Goal: Information Seeking & Learning: Learn about a topic

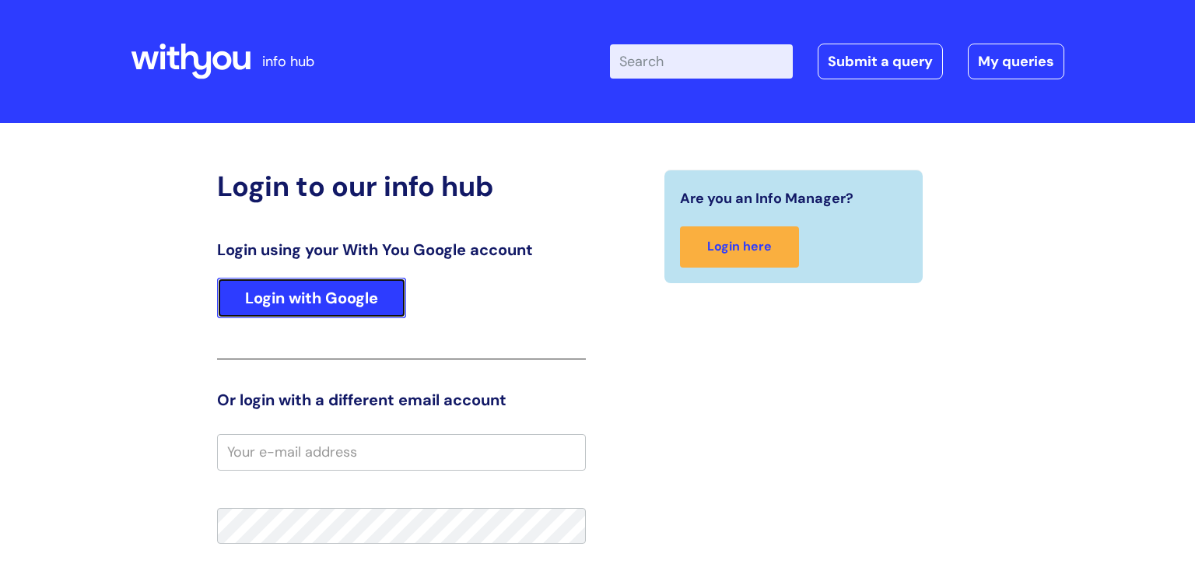
click at [332, 299] on link "Login with Google" at bounding box center [311, 298] width 189 height 40
click at [332, 292] on link "Login with Google" at bounding box center [311, 298] width 189 height 40
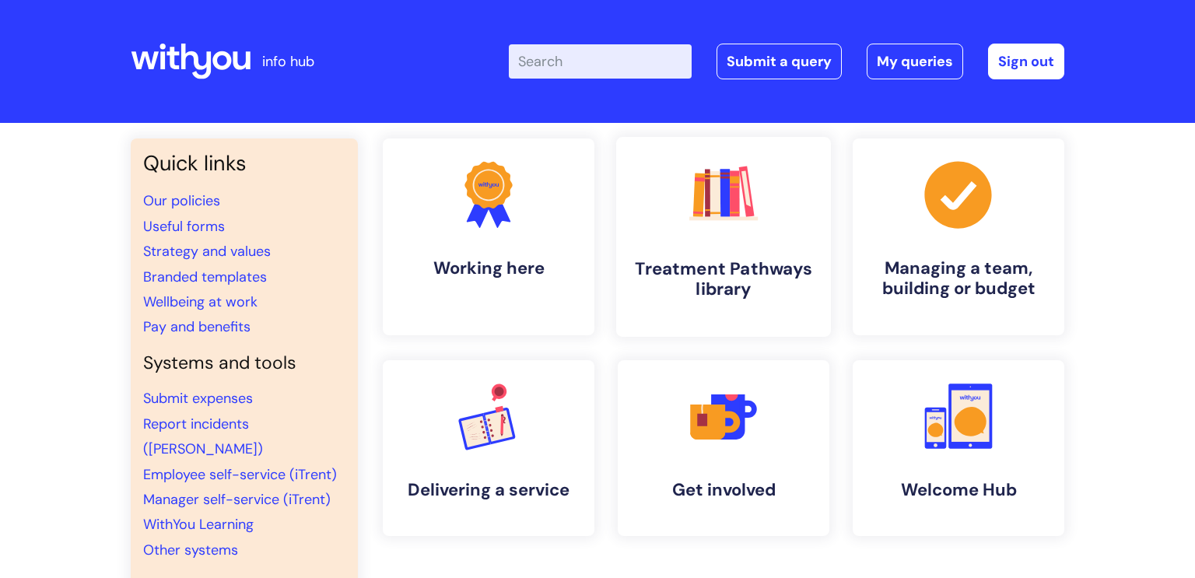
click at [729, 226] on icon ".cls-1{fill:#f89b22;}.cls-1,.cls-2,.cls-3,.cls-4,.cls-5,.cls-6,.cls-7{stroke-wi…" at bounding box center [723, 194] width 77 height 77
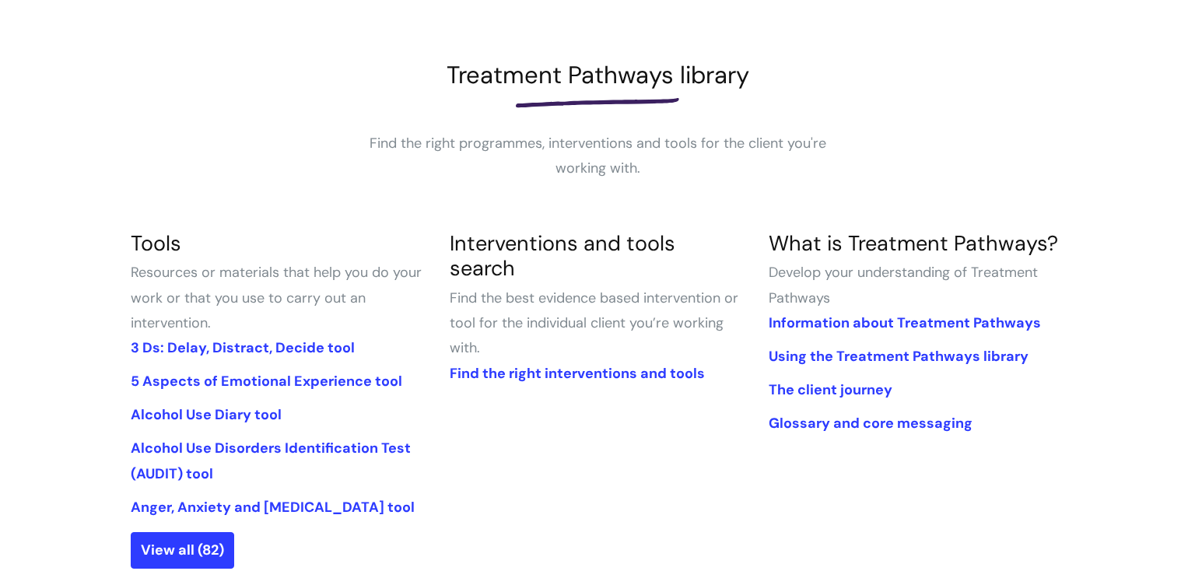
scroll to position [205, 0]
